Goal: Information Seeking & Learning: Understand process/instructions

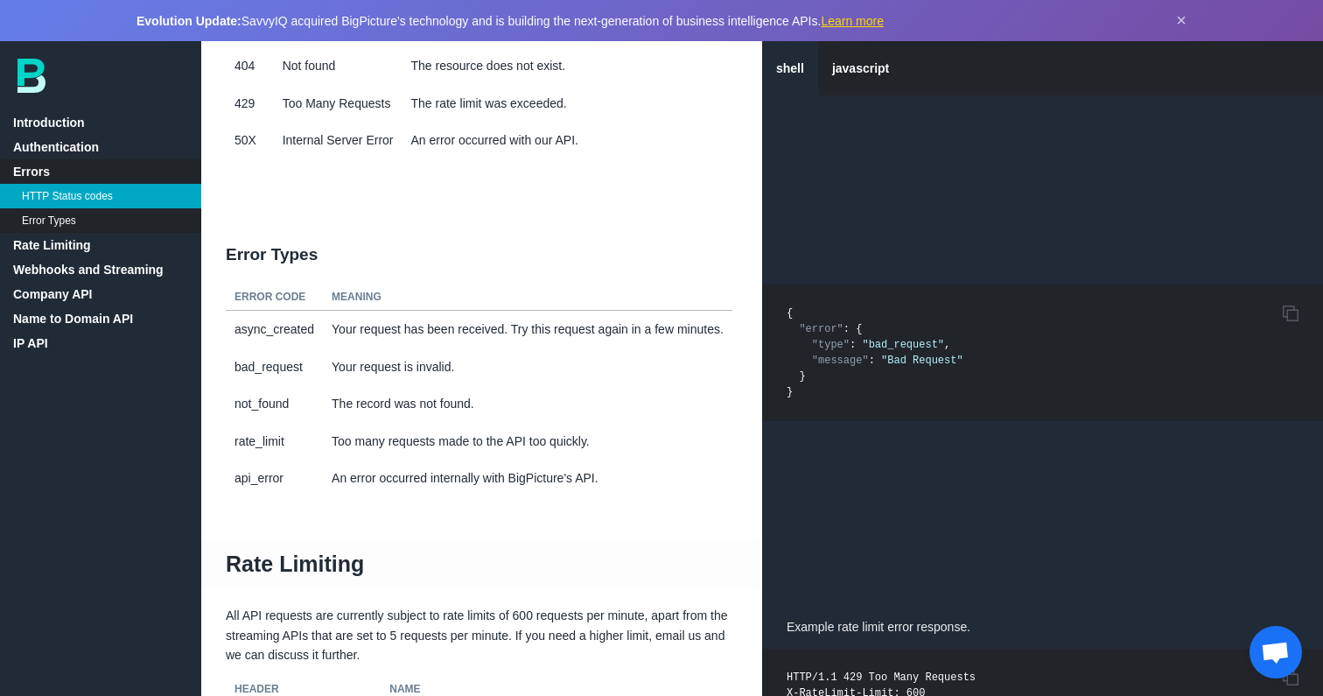
scroll to position [1058, 0]
